Goal: Use online tool/utility

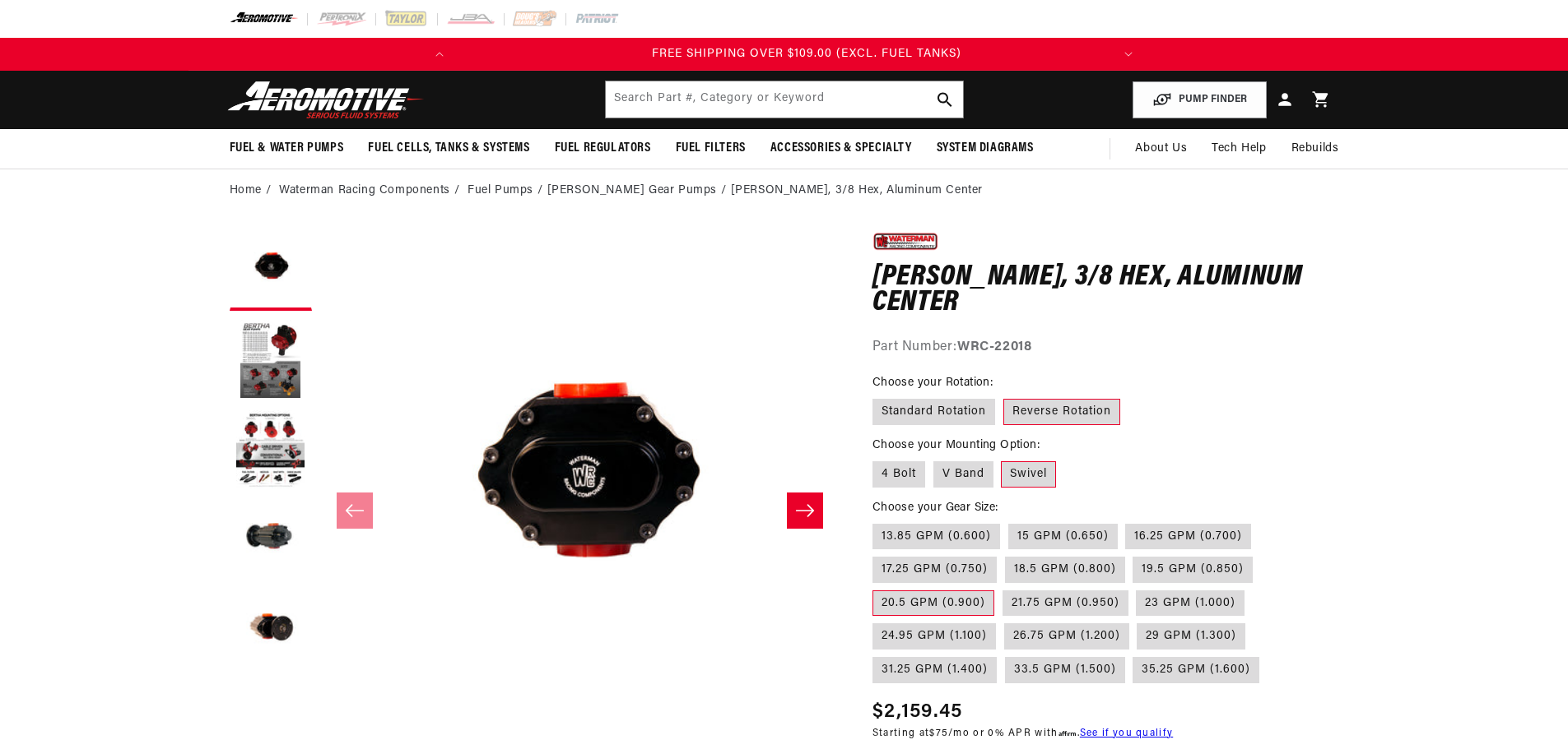
scroll to position [0, 651]
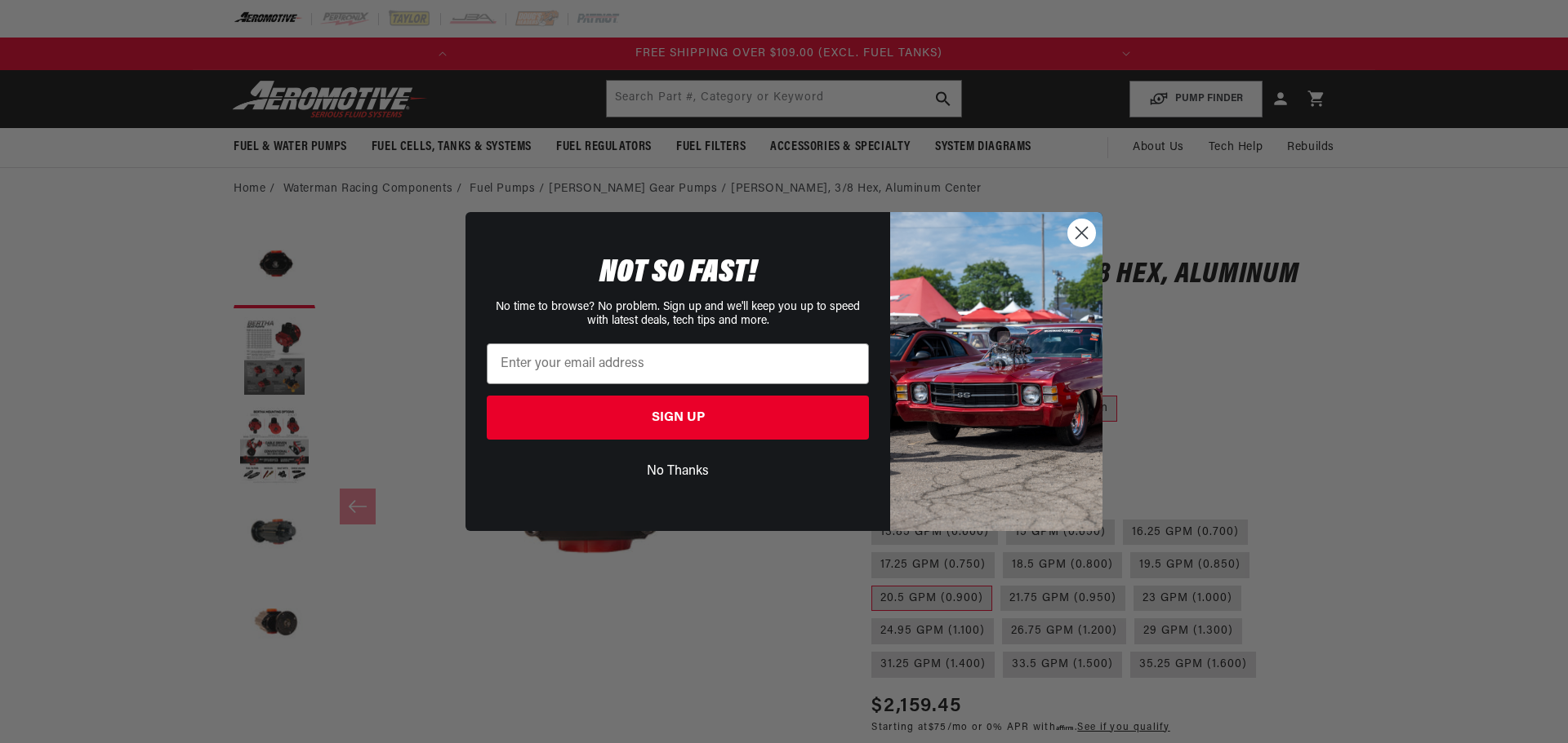
click at [1079, 247] on circle "Close dialog" at bounding box center [1081, 233] width 27 height 27
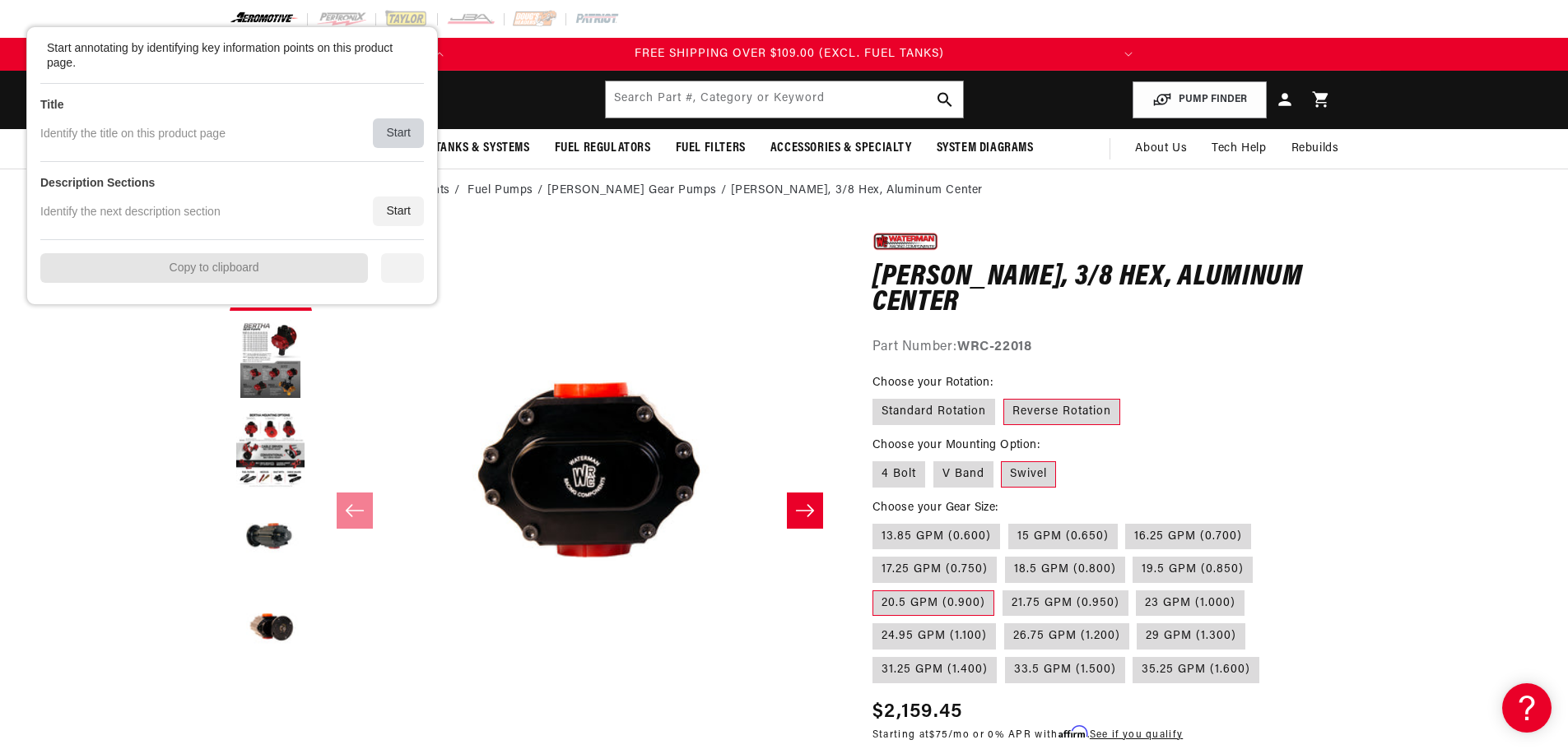
drag, startPoint x: 403, startPoint y: 130, endPoint x: 448, endPoint y: 154, distance: 51.0
click at [407, 132] on div "Start" at bounding box center [398, 133] width 51 height 30
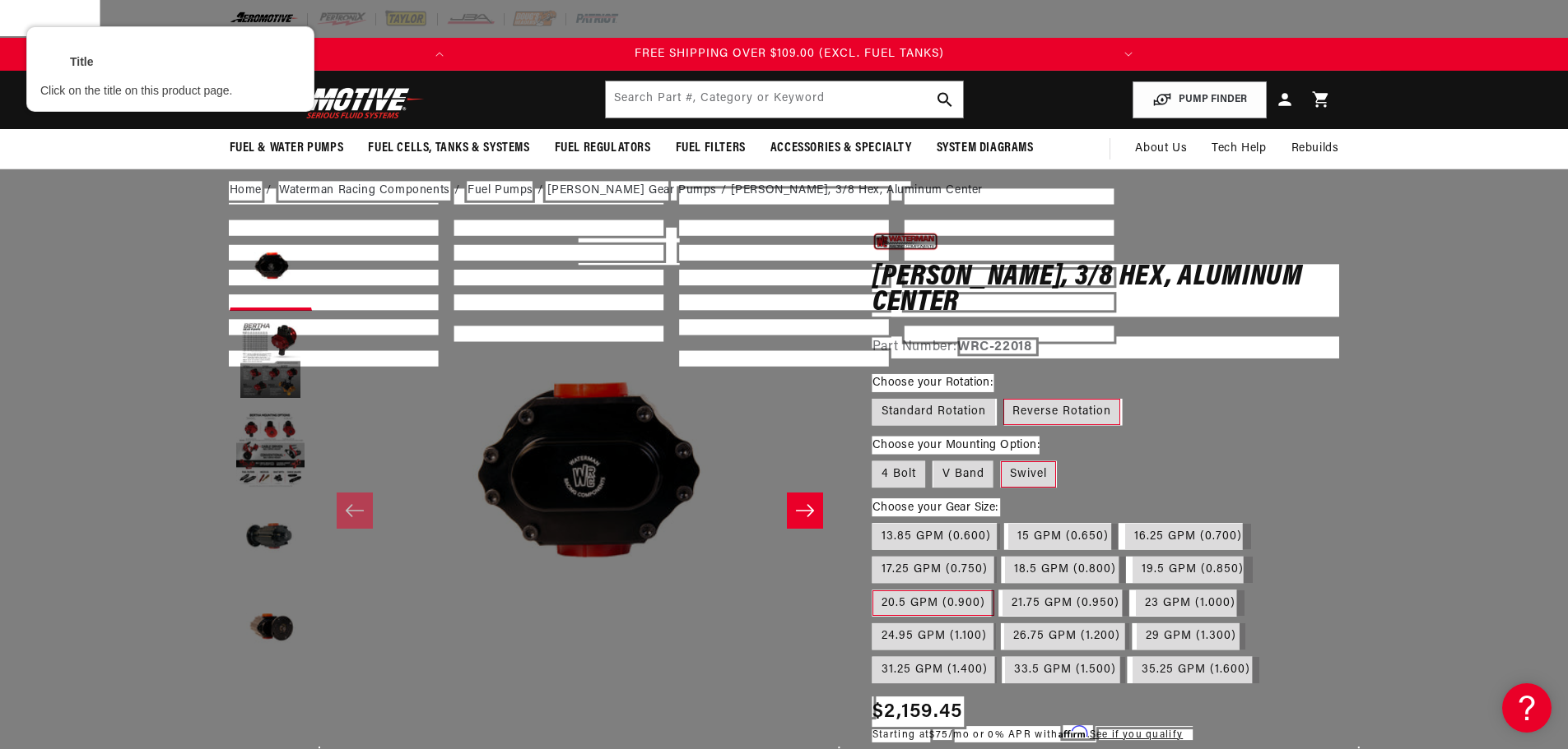
click at [1269, 273] on div at bounding box center [1105, 290] width 469 height 55
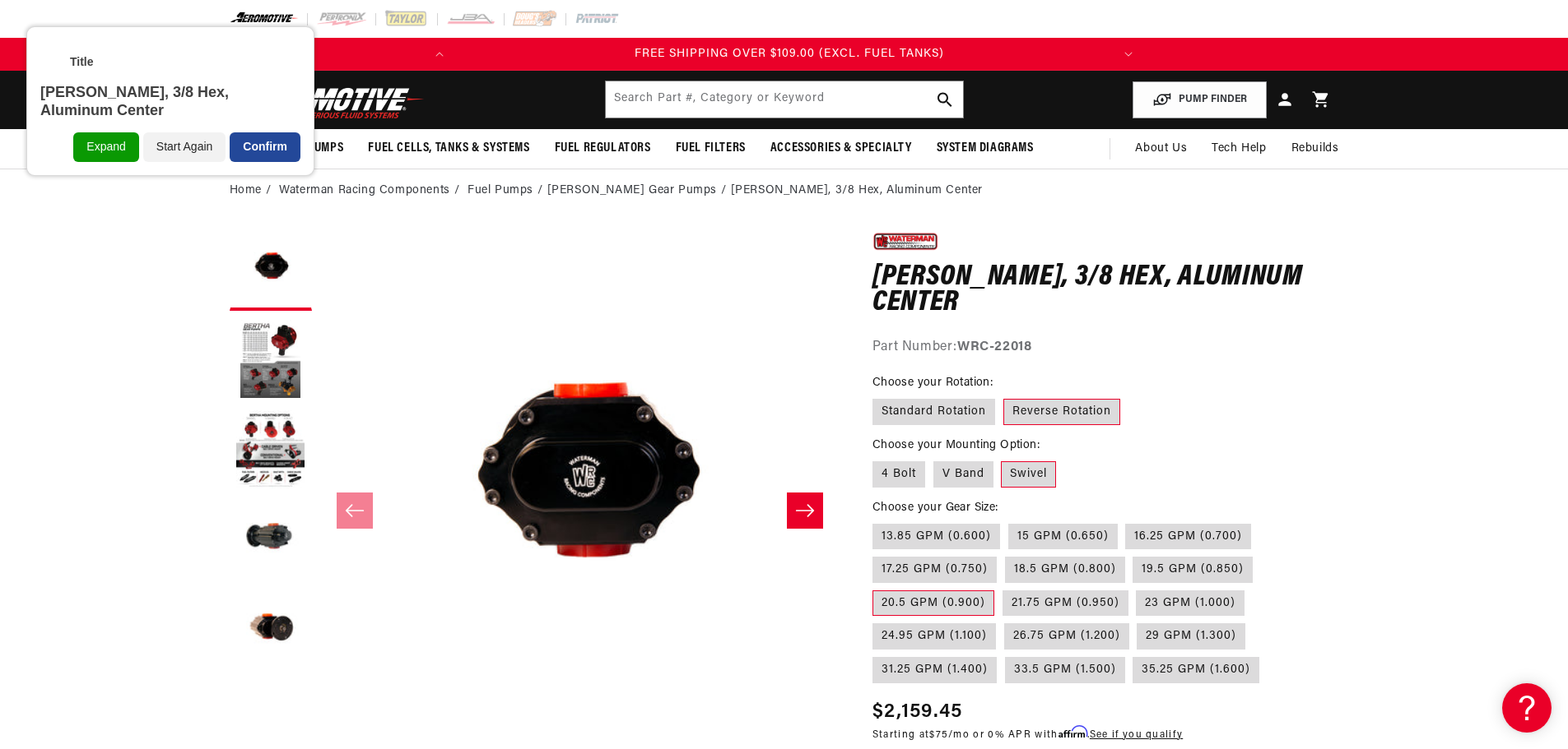
drag, startPoint x: 277, startPoint y: 153, endPoint x: 464, endPoint y: 189, distance: 190.4
click at [277, 153] on div "Confirm" at bounding box center [265, 147] width 70 height 30
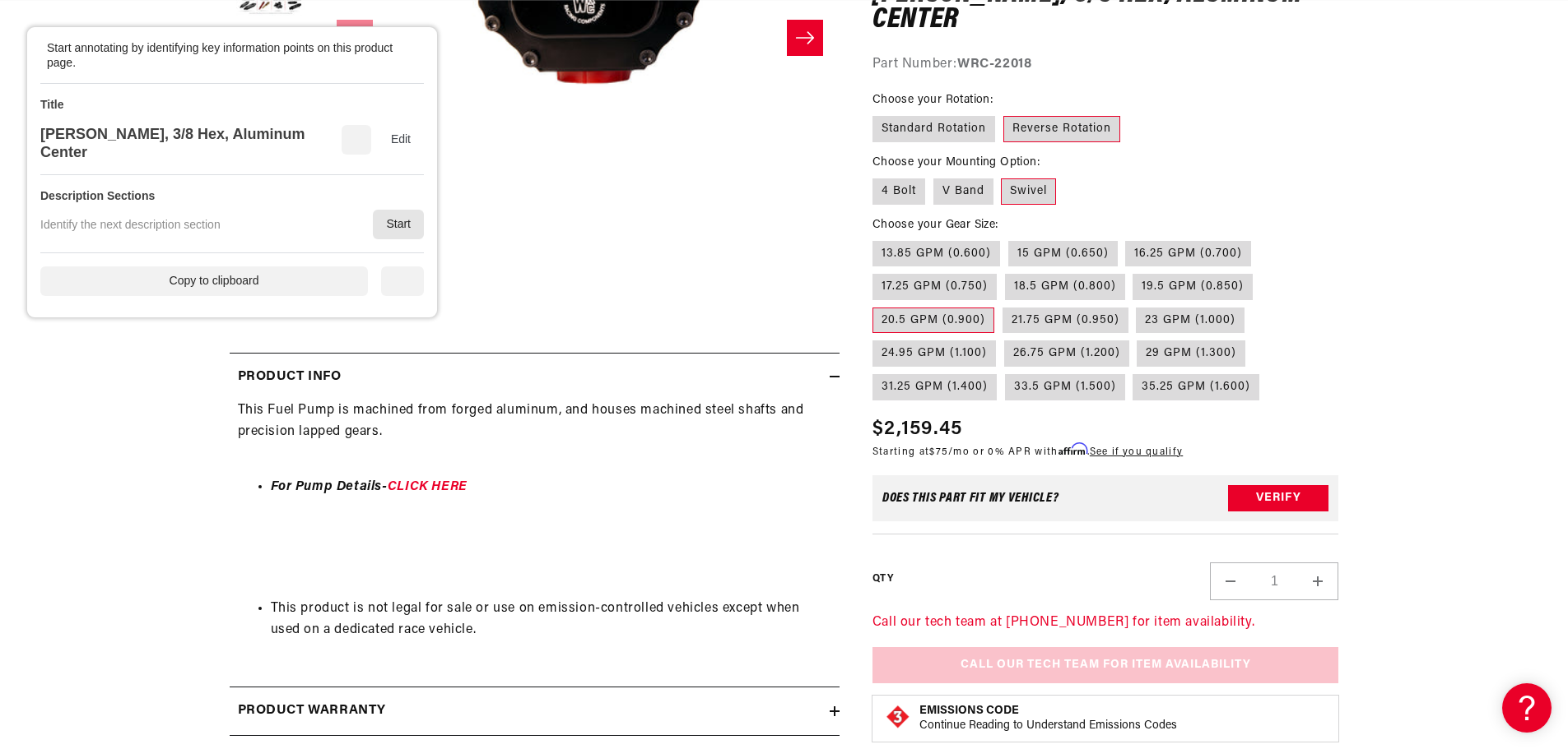
scroll to position [576, 0]
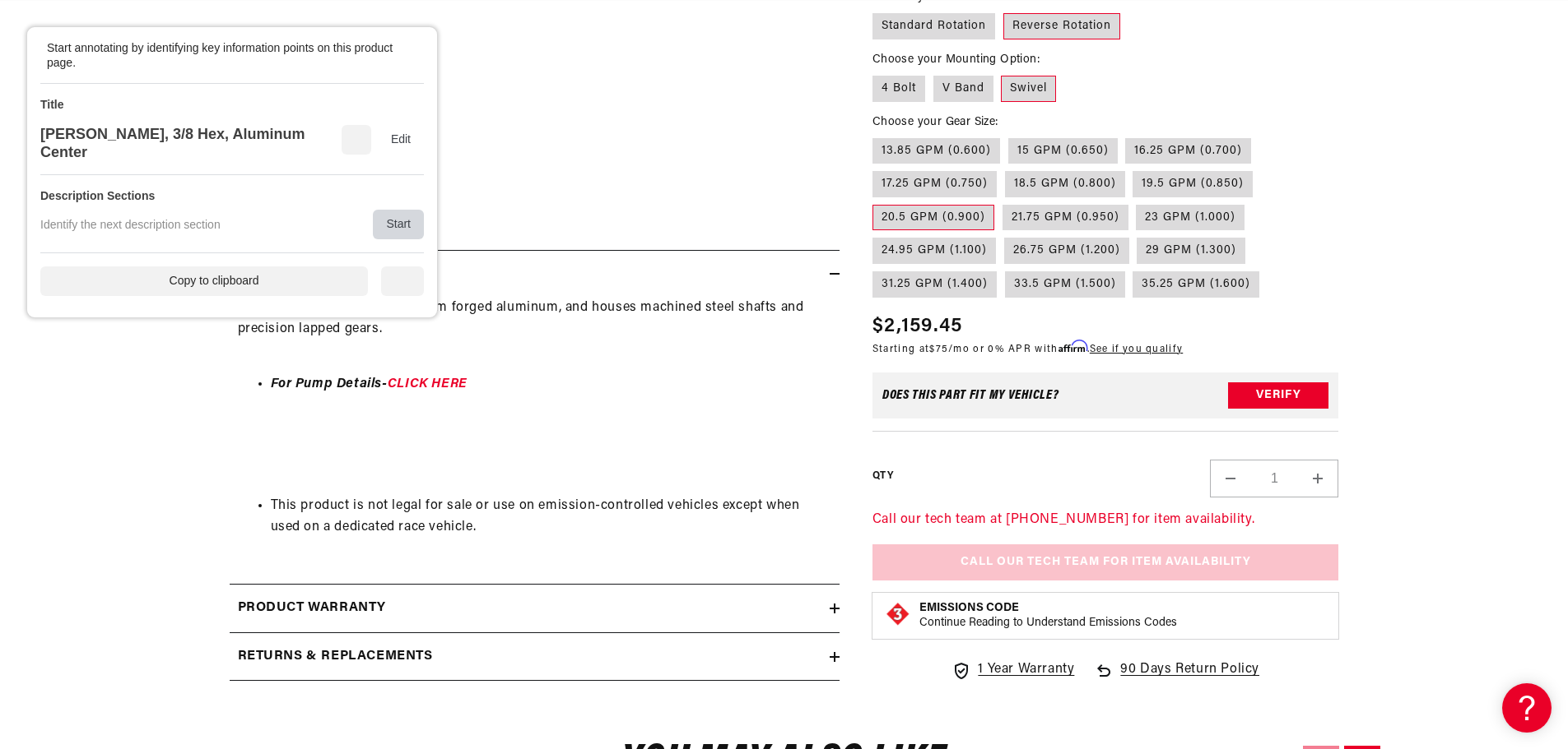
drag, startPoint x: 383, startPoint y: 230, endPoint x: 389, endPoint y: 219, distance: 12.5
click at [389, 219] on div "Start" at bounding box center [398, 225] width 51 height 30
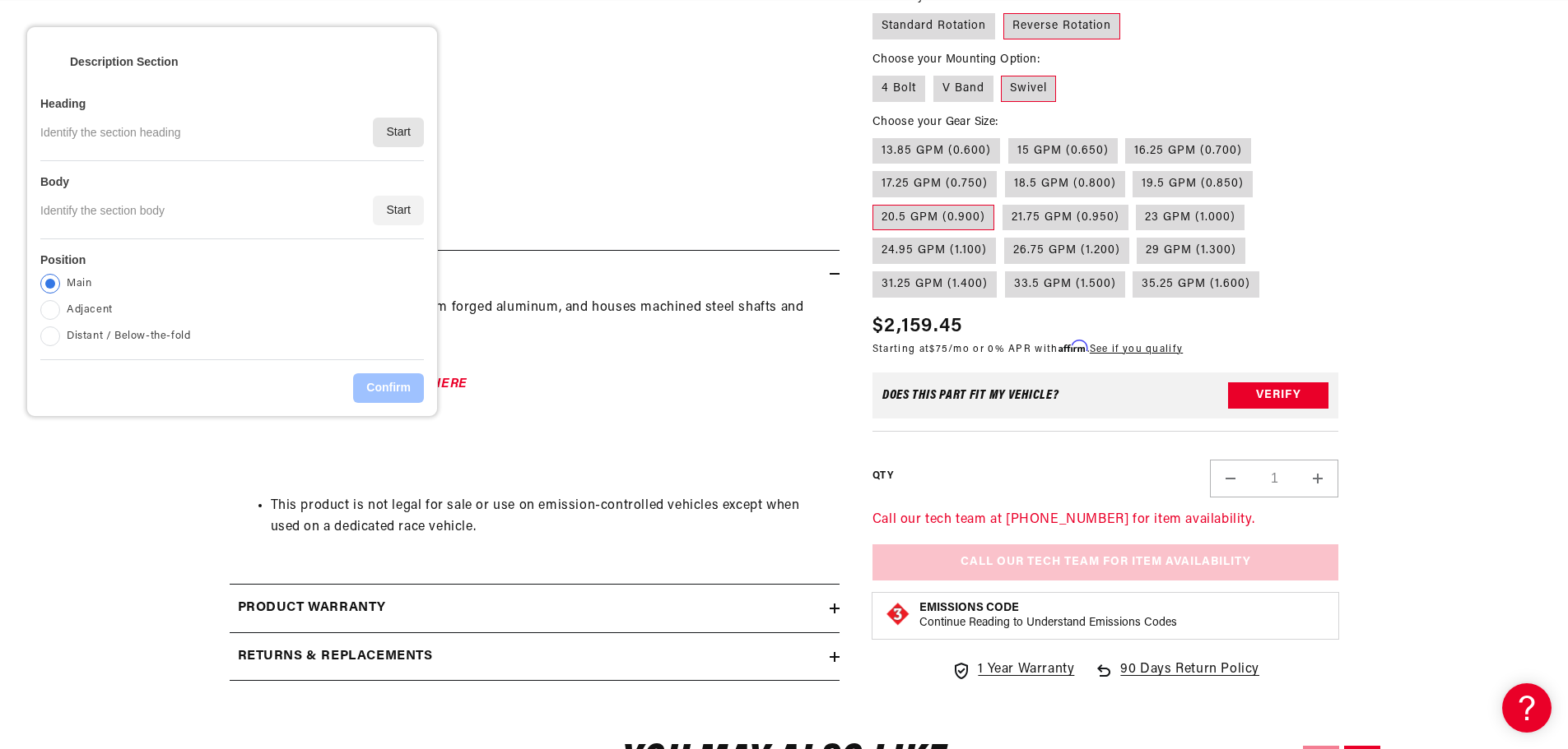
scroll to position [0, 0]
drag, startPoint x: 389, startPoint y: 219, endPoint x: 426, endPoint y: 151, distance: 77.4
click at [404, 130] on div "Start" at bounding box center [398, 132] width 51 height 30
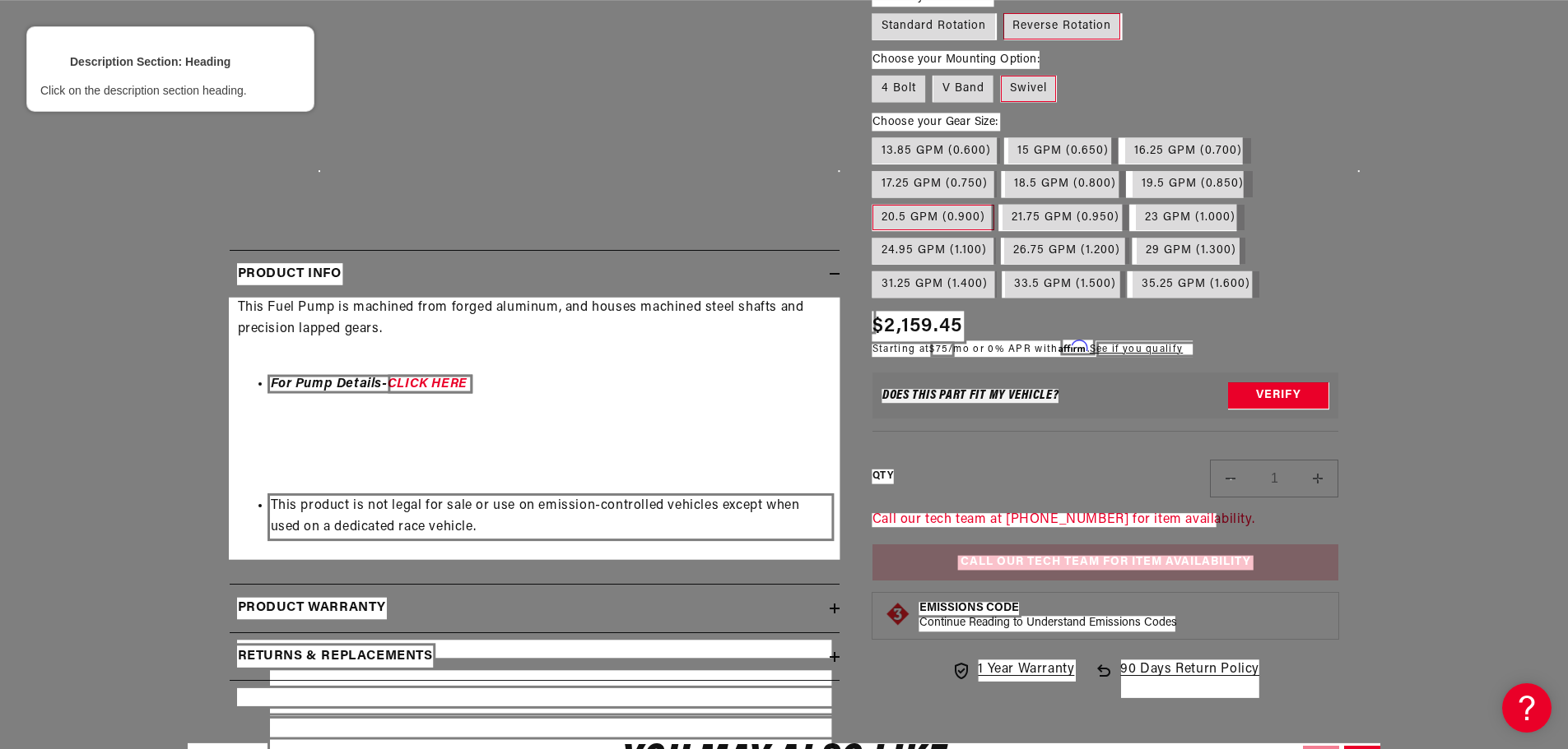
drag, startPoint x: 297, startPoint y: 258, endPoint x: 300, endPoint y: 267, distance: 9.5
click at [297, 259] on div at bounding box center [784, 374] width 1568 height 749
click at [300, 267] on div at bounding box center [290, 275] width 108 height 24
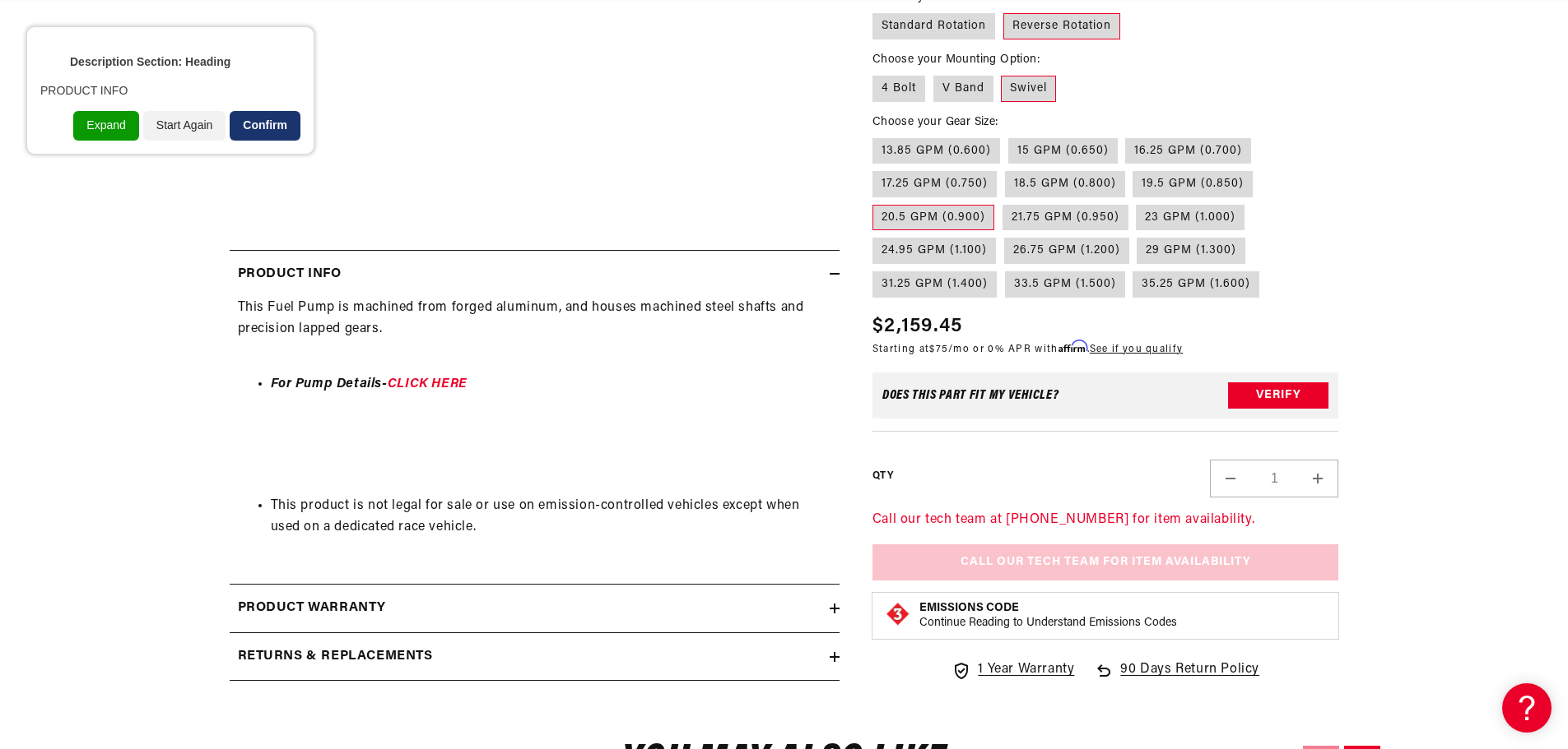
drag, startPoint x: 269, startPoint y: 116, endPoint x: 286, endPoint y: 126, distance: 19.7
click at [286, 126] on div "Confirm" at bounding box center [265, 126] width 70 height 30
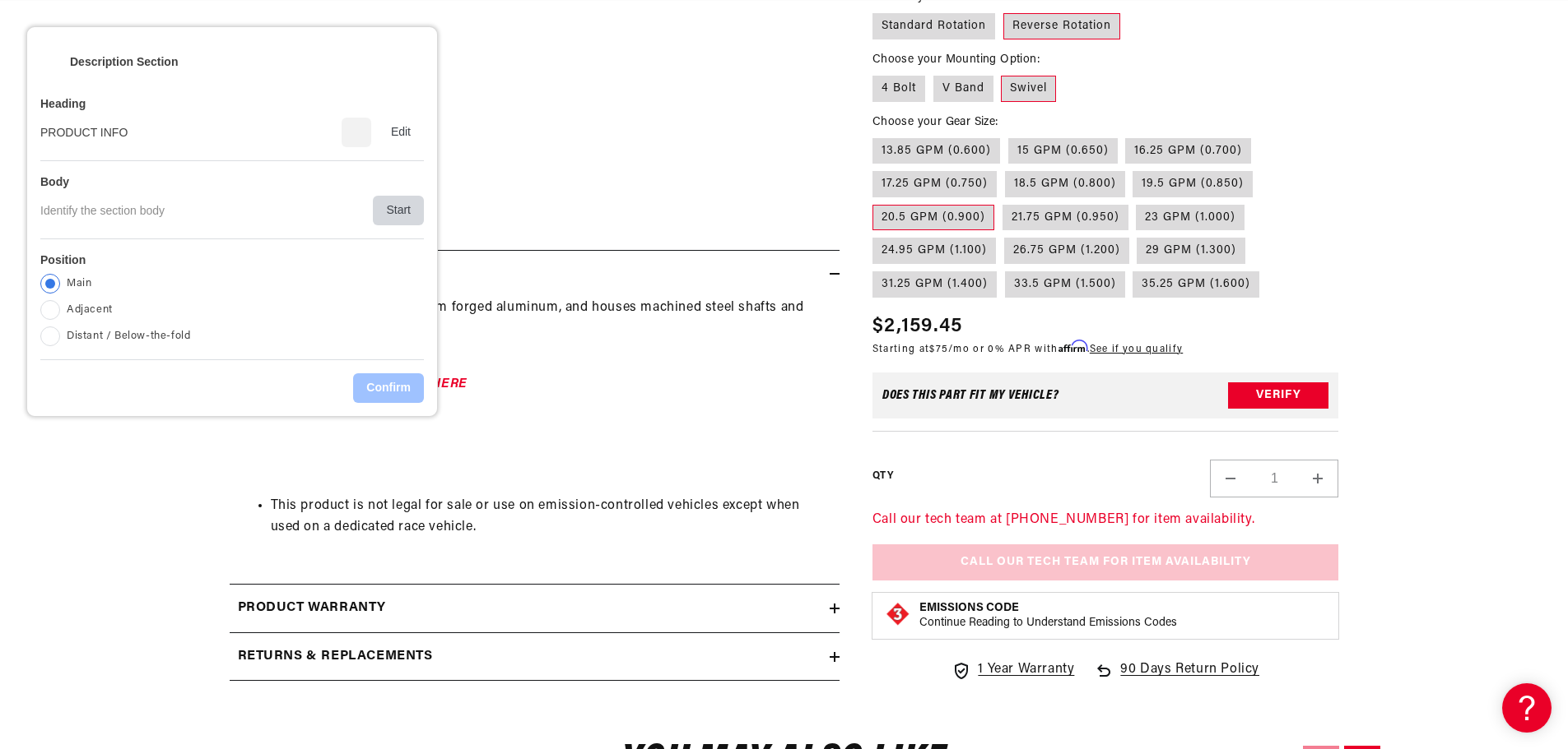
click at [403, 210] on div "Start" at bounding box center [398, 211] width 51 height 30
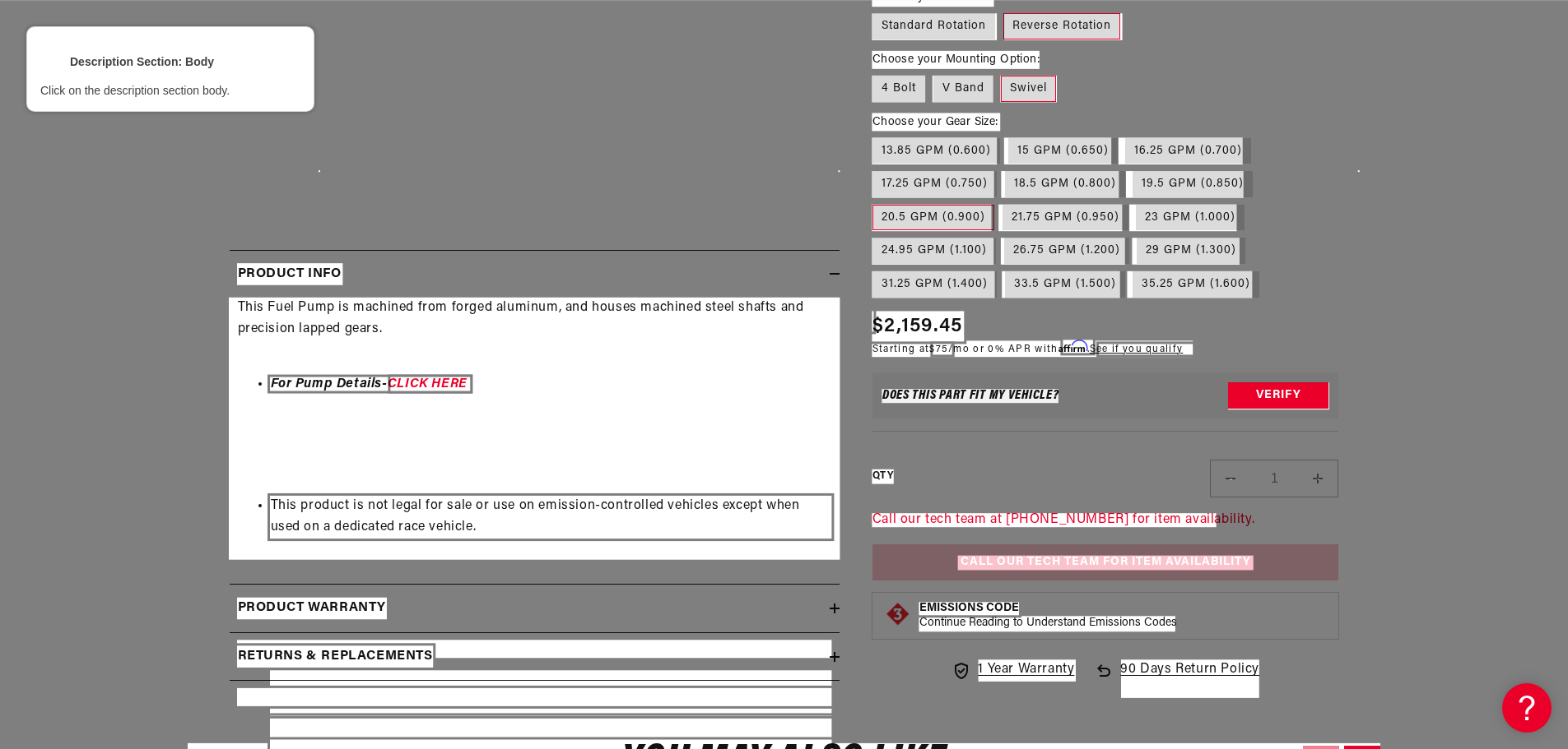
click at [642, 416] on div at bounding box center [534, 429] width 613 height 265
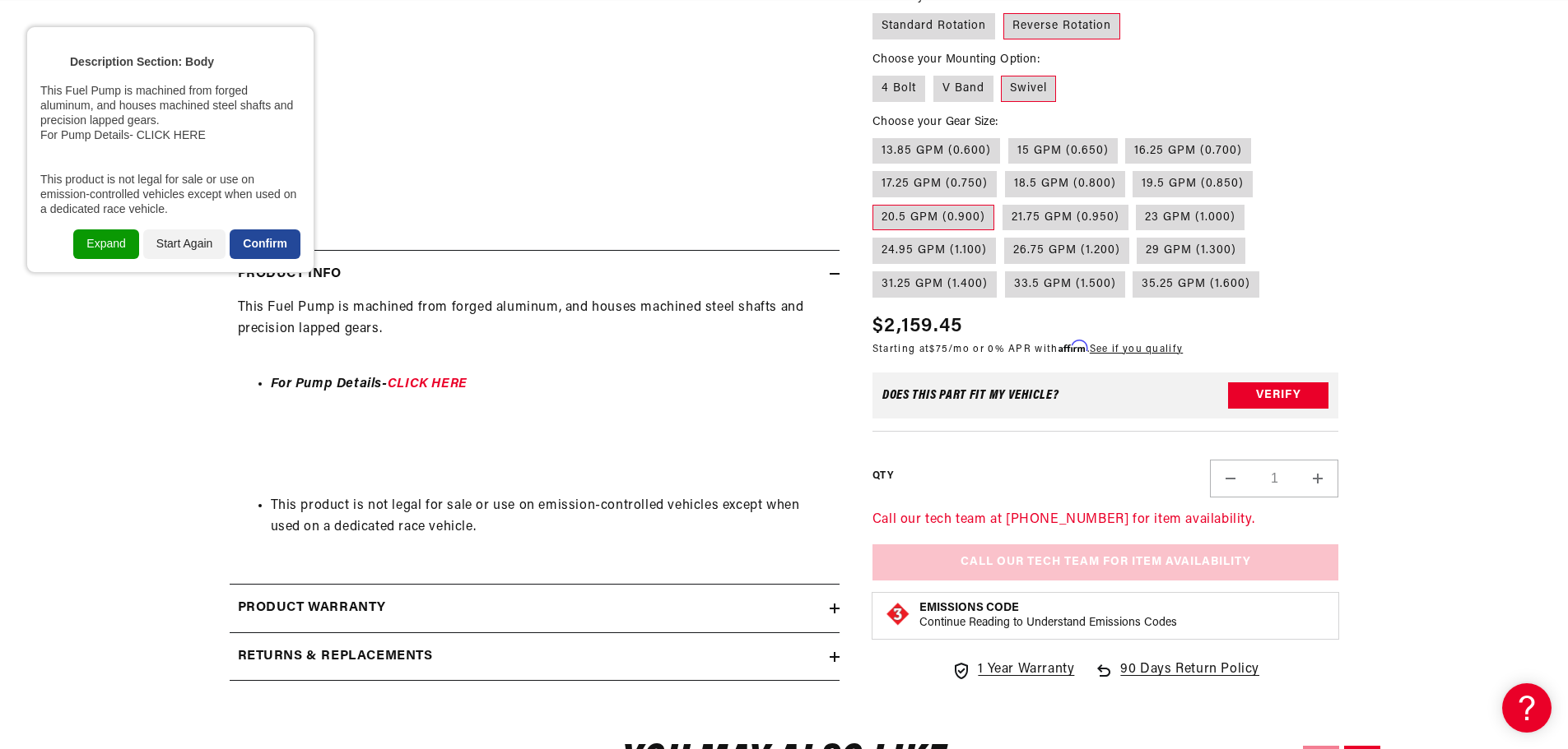
click at [272, 247] on div "Confirm" at bounding box center [265, 245] width 70 height 30
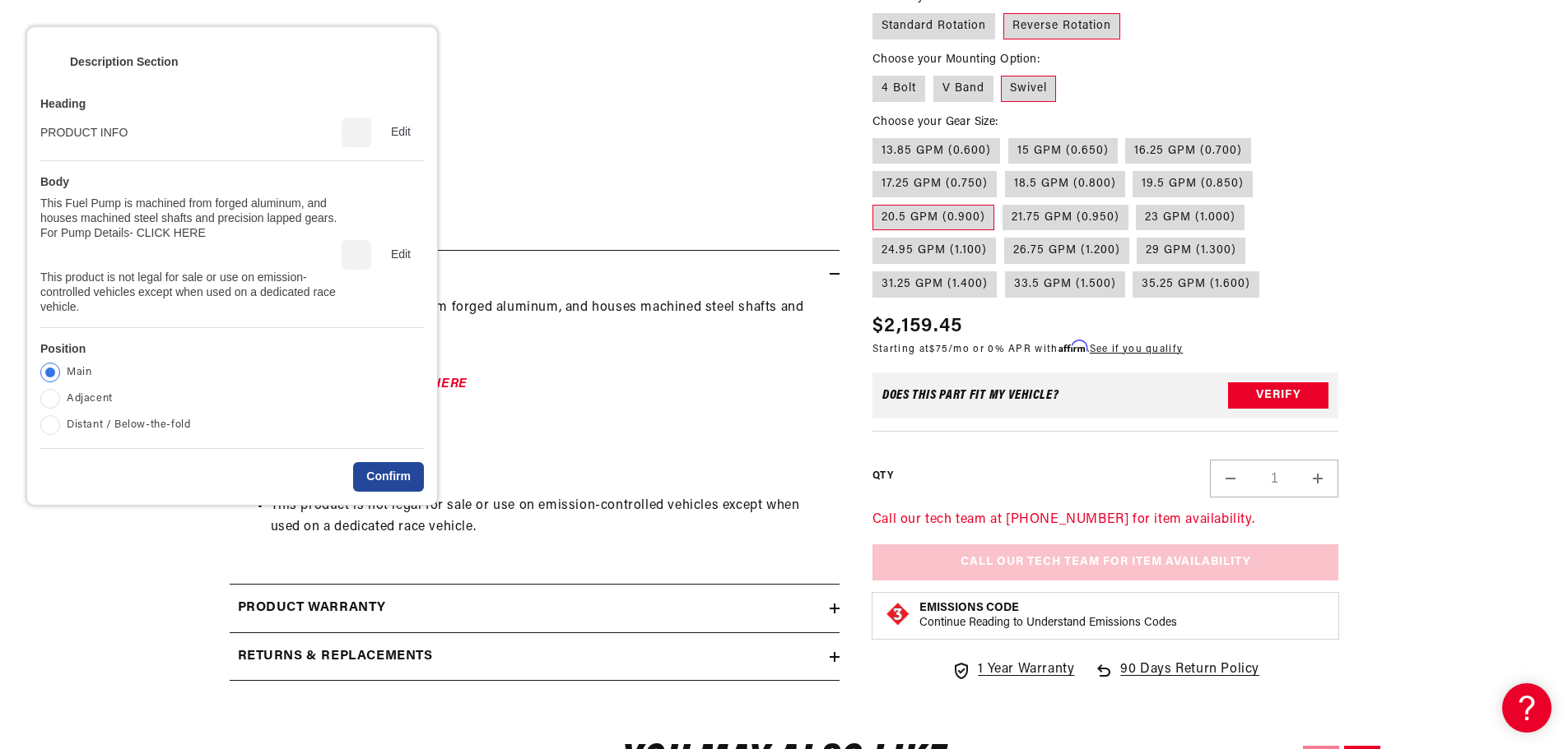
scroll to position [0, 651]
click at [385, 481] on div "Confirm" at bounding box center [388, 478] width 70 height 30
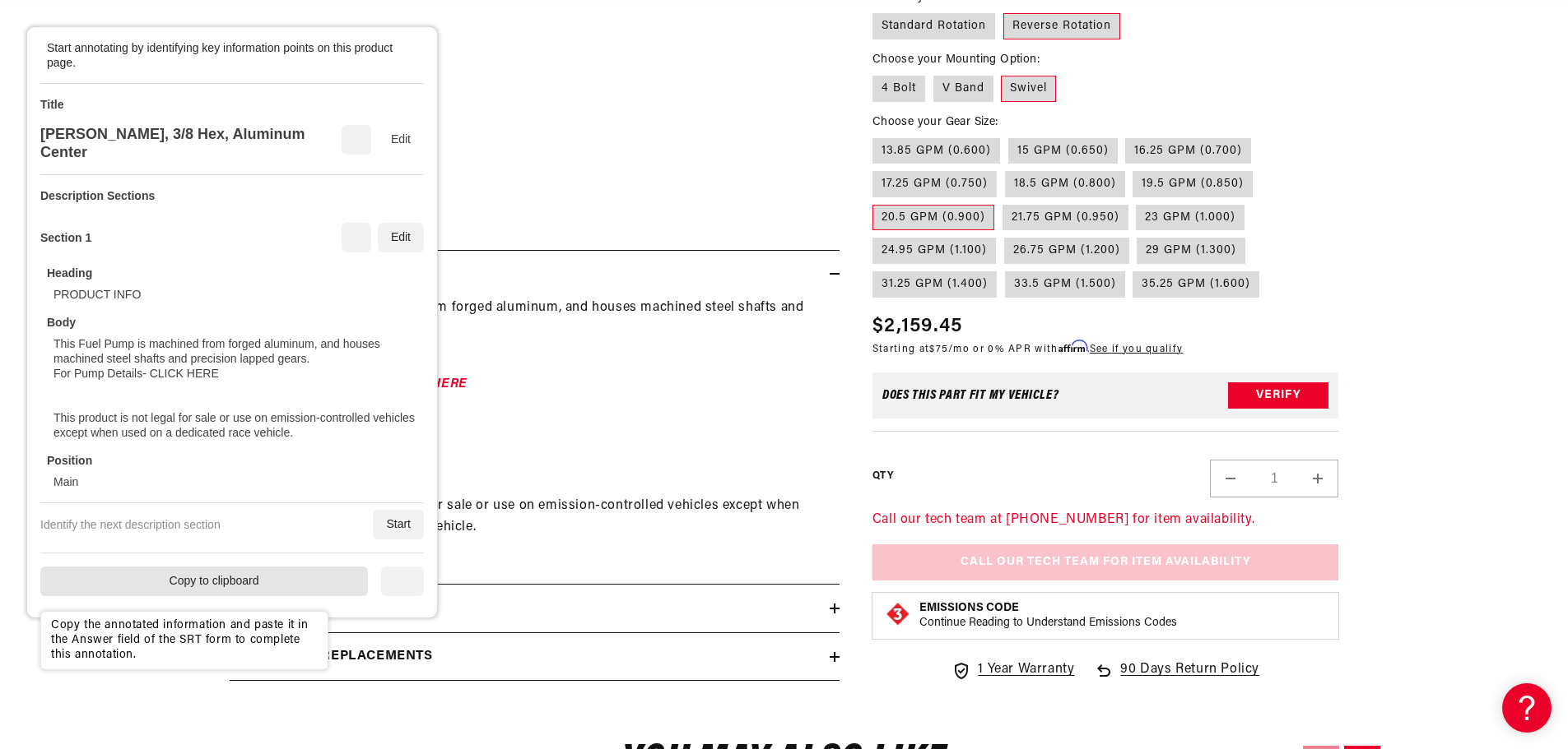
click at [258, 580] on div "Copy to clipboard" at bounding box center [204, 582] width 328 height 30
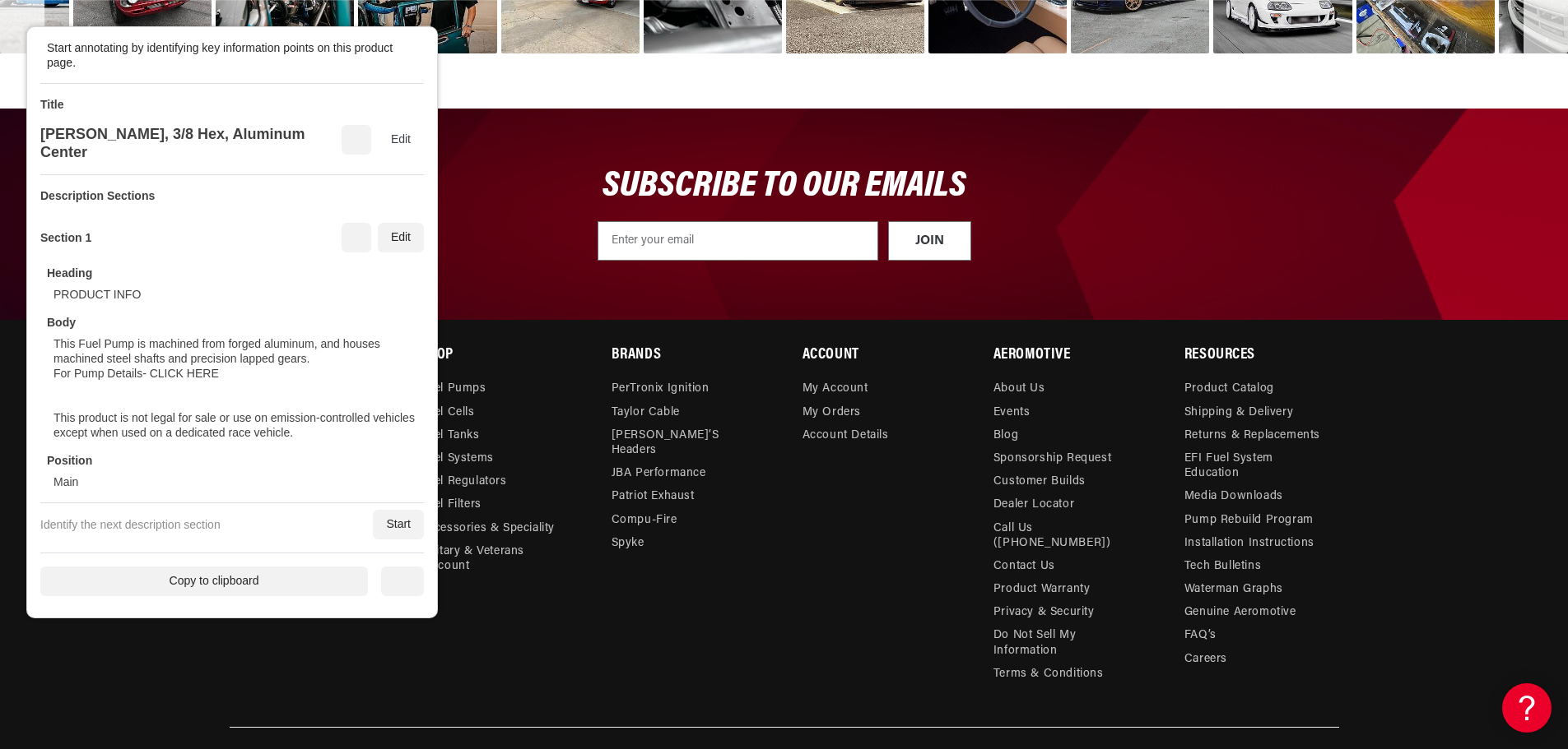
scroll to position [0, 0]
